Goal: Information Seeking & Learning: Find specific fact

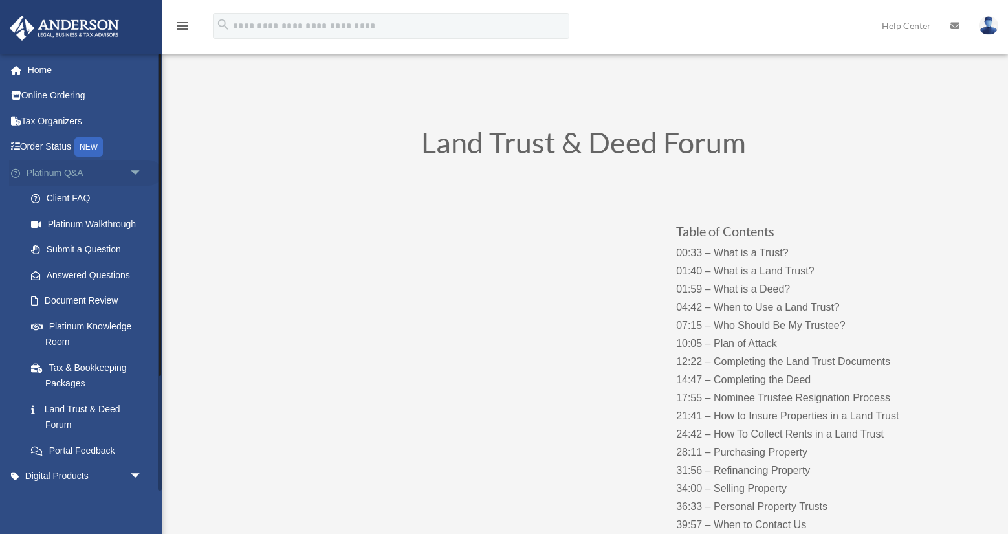
click at [135, 171] on span "arrow_drop_down" at bounding box center [142, 173] width 26 height 27
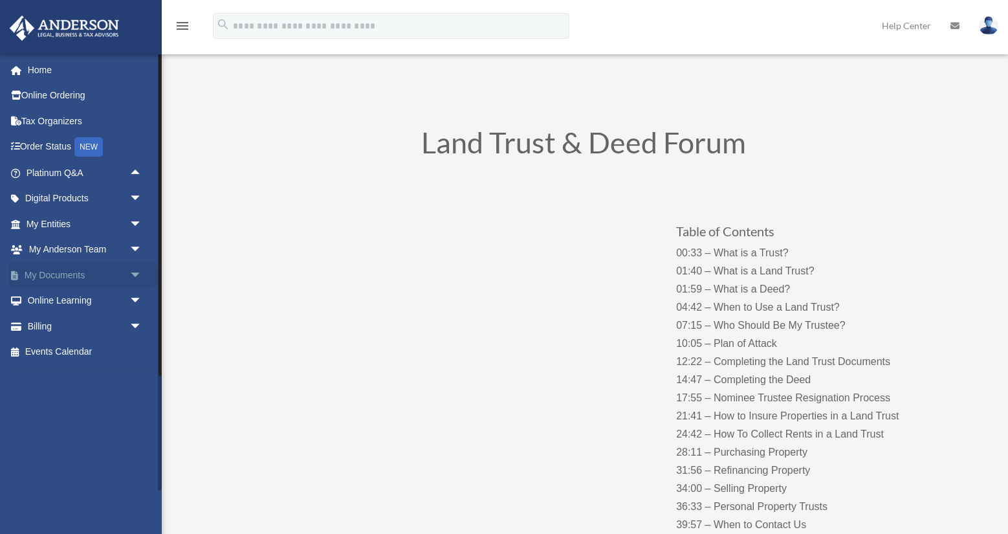
click at [136, 271] on span "arrow_drop_down" at bounding box center [142, 275] width 26 height 27
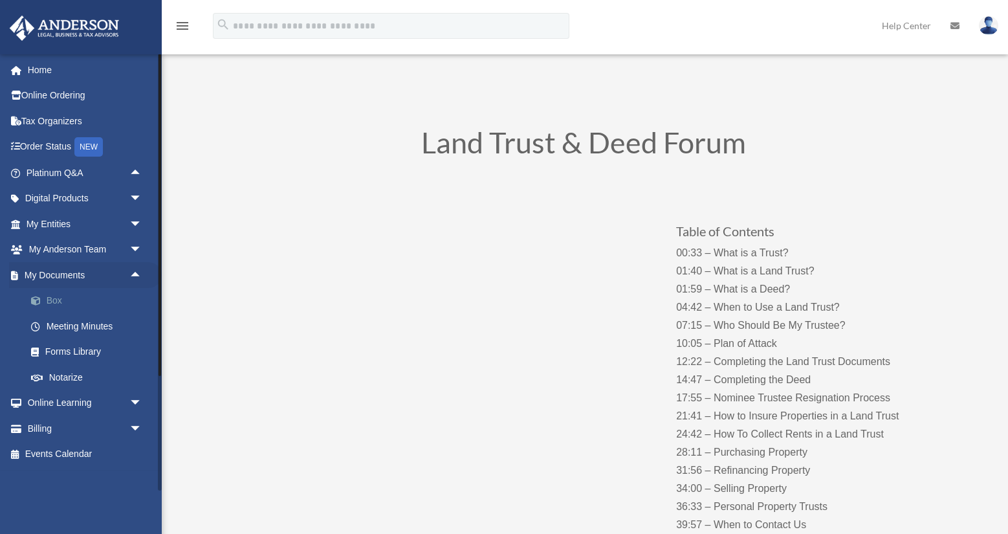
click at [54, 295] on link "Box" at bounding box center [90, 301] width 144 height 26
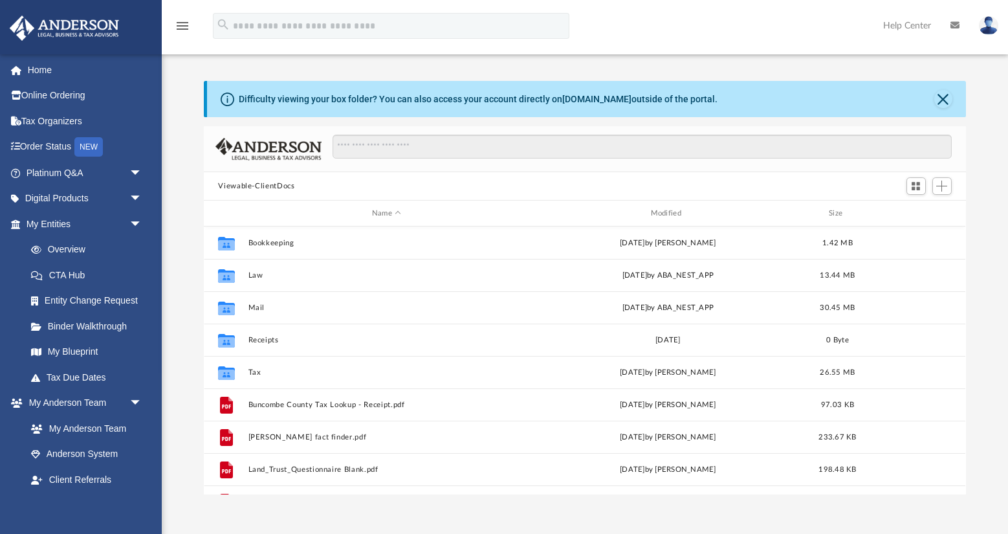
scroll to position [294, 762]
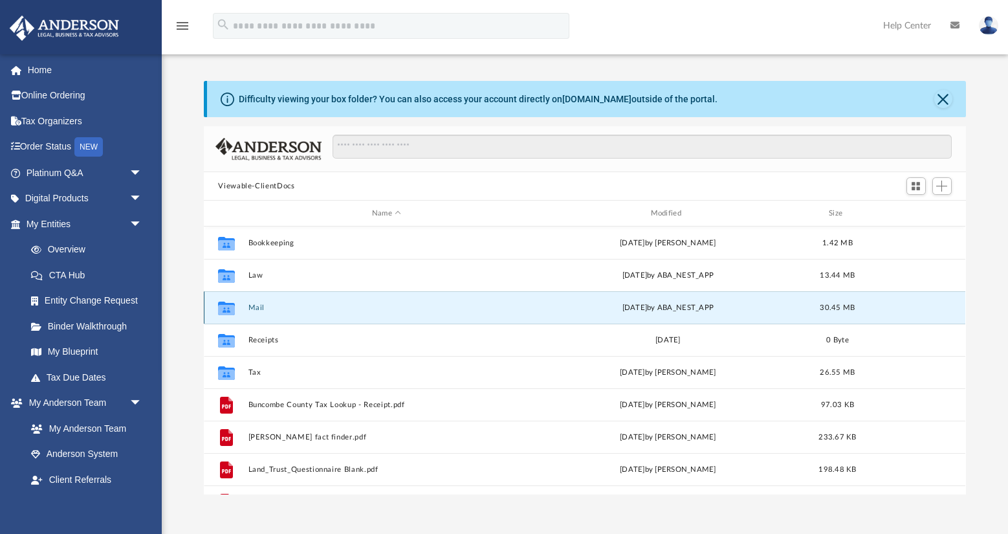
click at [333, 303] on button "Mail" at bounding box center [386, 307] width 276 height 8
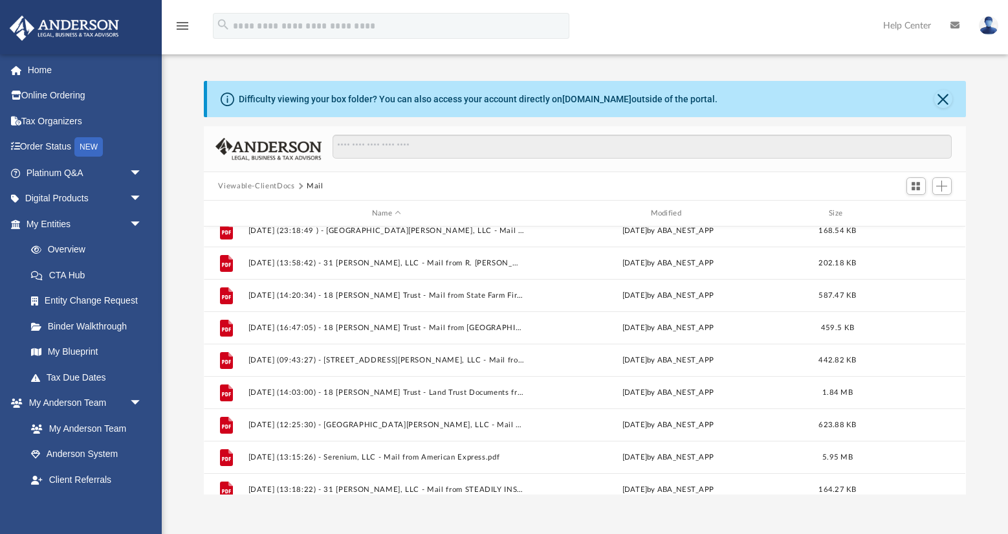
scroll to position [0, 0]
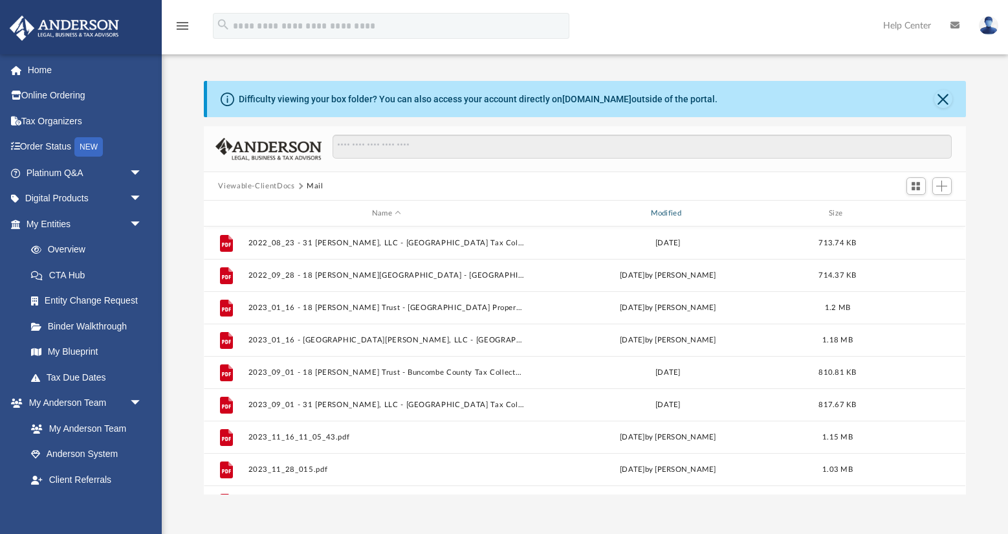
click at [658, 213] on div "Modified" at bounding box center [668, 214] width 276 height 12
click at [664, 213] on div "Modified" at bounding box center [668, 214] width 276 height 12
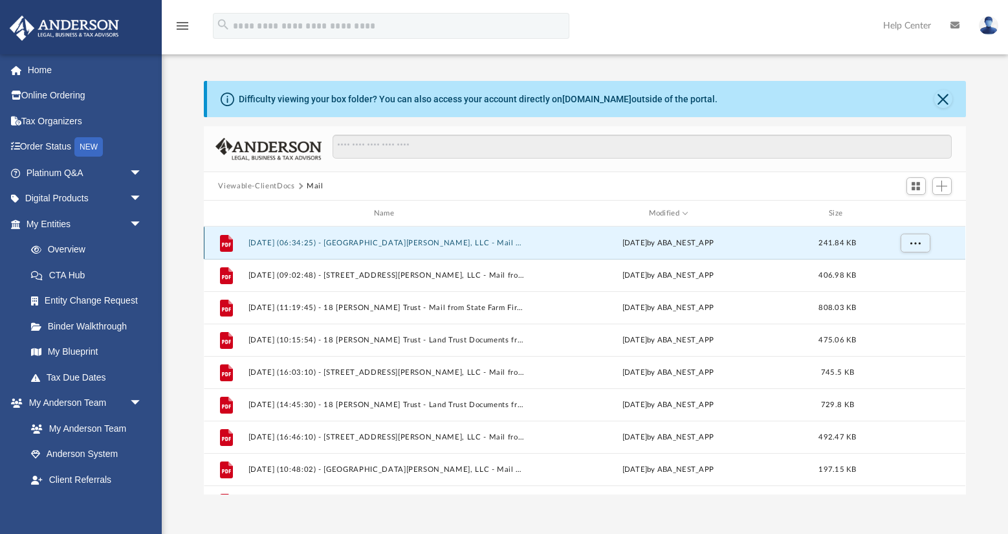
click at [442, 245] on button "[DATE] (06:34:25) - [GEOGRAPHIC_DATA][PERSON_NAME], LLC - Mail from [GEOGRAPHIC…" at bounding box center [386, 243] width 276 height 8
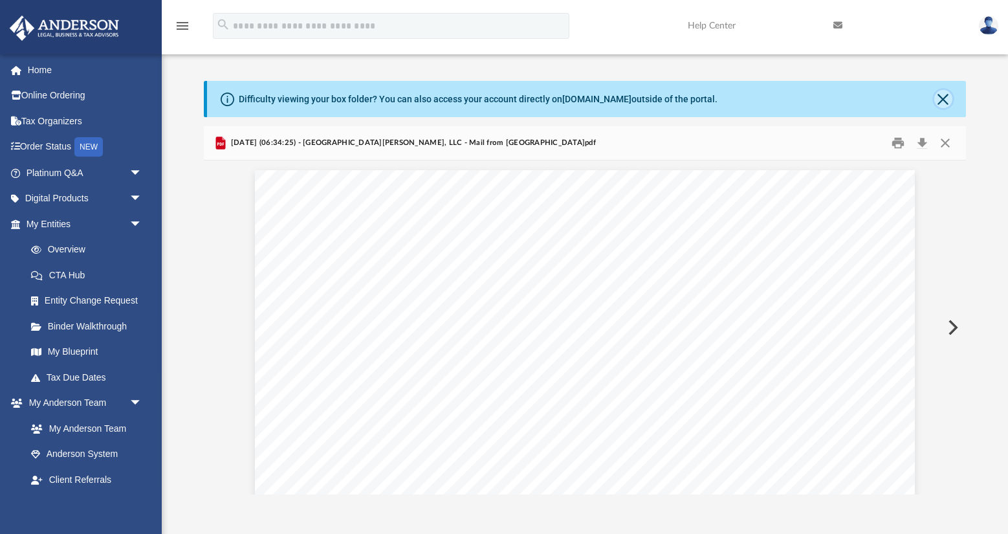
click at [943, 100] on button "Close" at bounding box center [943, 99] width 18 height 18
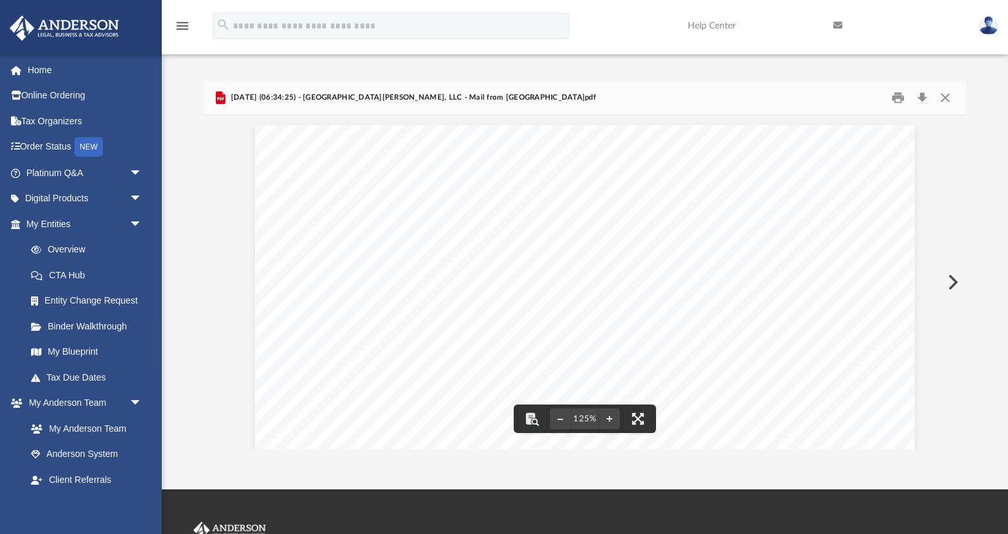
click at [954, 283] on button "Preview" at bounding box center [951, 282] width 28 height 36
click at [951, 283] on button "Preview" at bounding box center [951, 282] width 28 height 36
click at [952, 287] on button "Preview" at bounding box center [951, 282] width 28 height 36
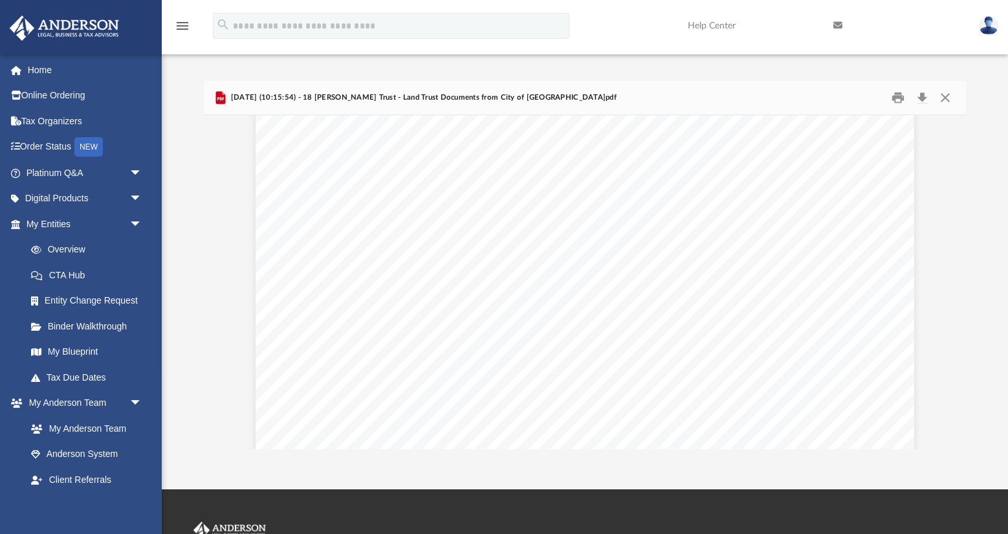
scroll to position [35, 0]
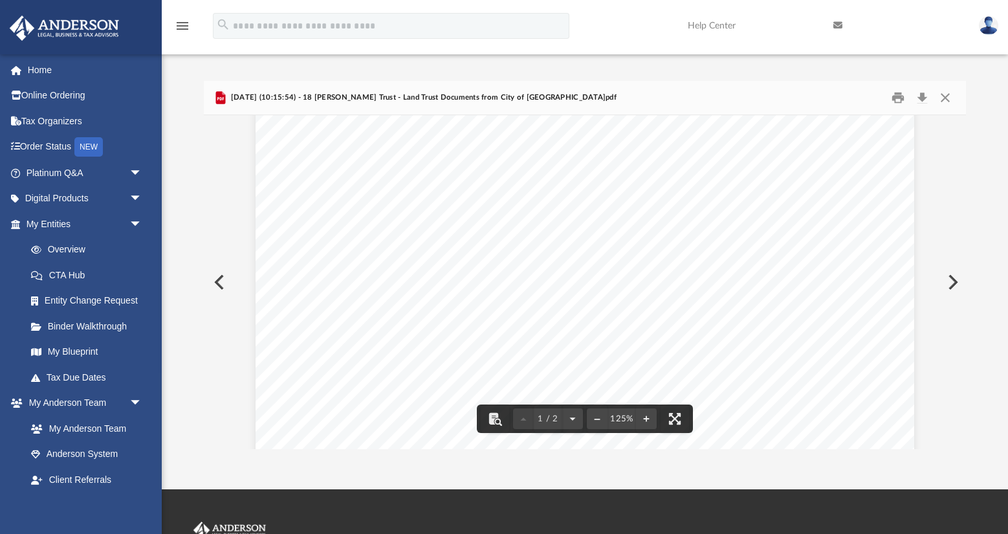
click at [950, 281] on button "Preview" at bounding box center [951, 282] width 28 height 36
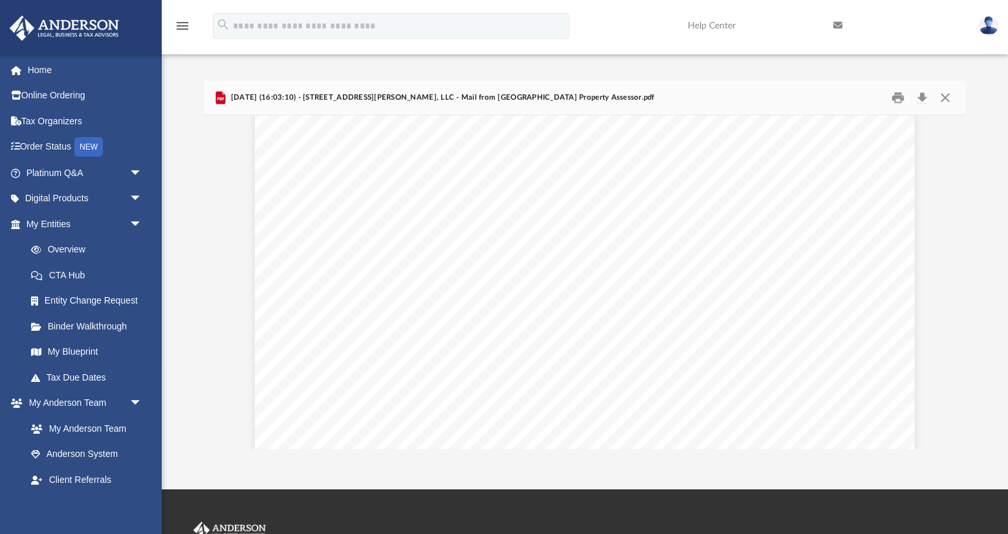
scroll to position [1787, 0]
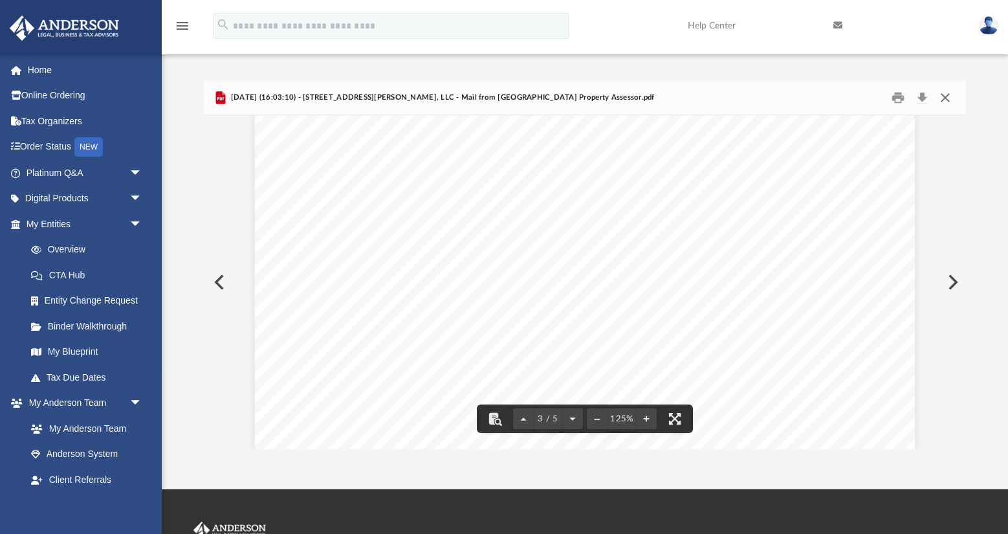
click at [946, 99] on button "Close" at bounding box center [945, 98] width 23 height 20
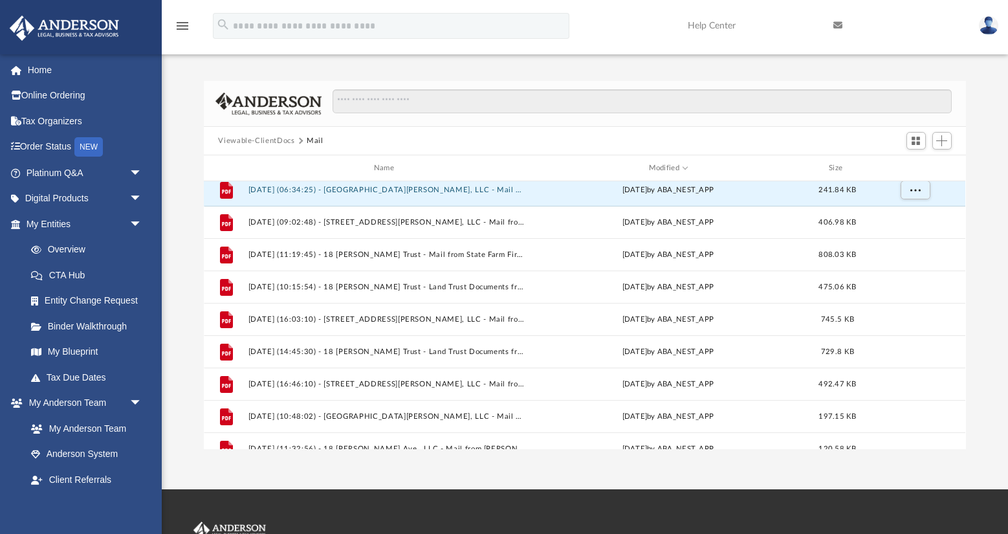
scroll to position [0, 0]
